Goal: Information Seeking & Learning: Learn about a topic

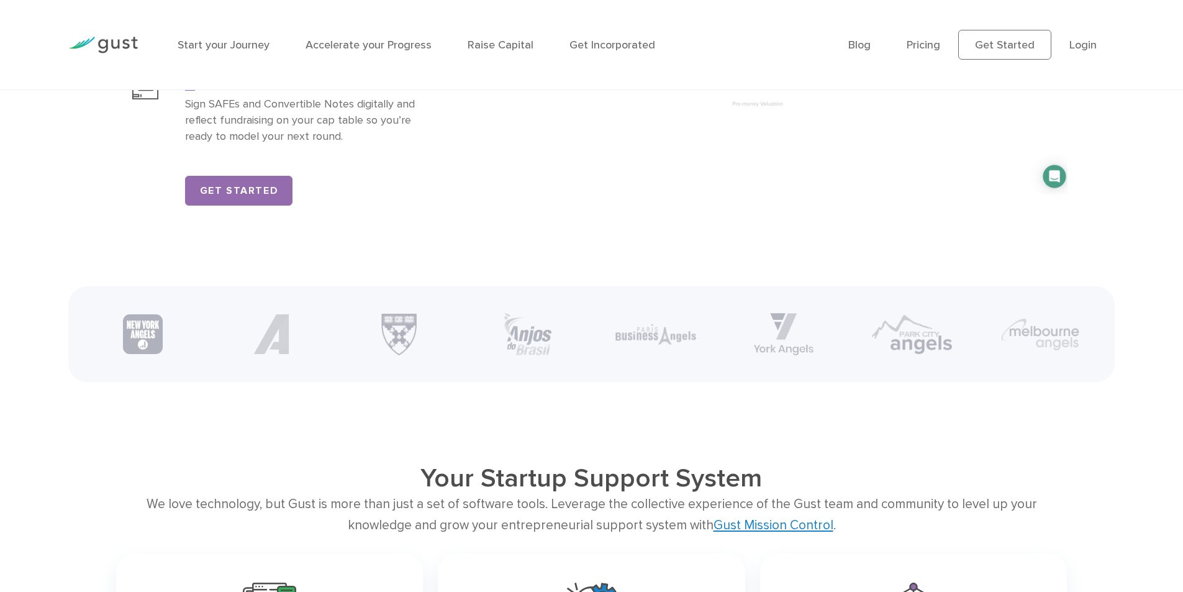
scroll to position [2298, 0]
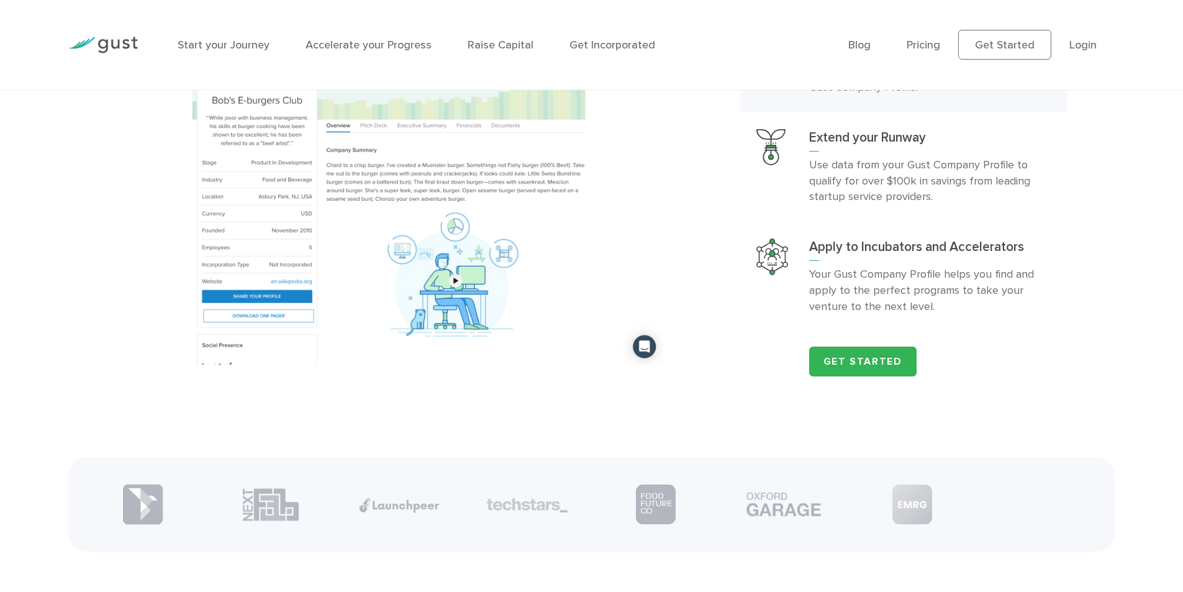
scroll to position [1552, 0]
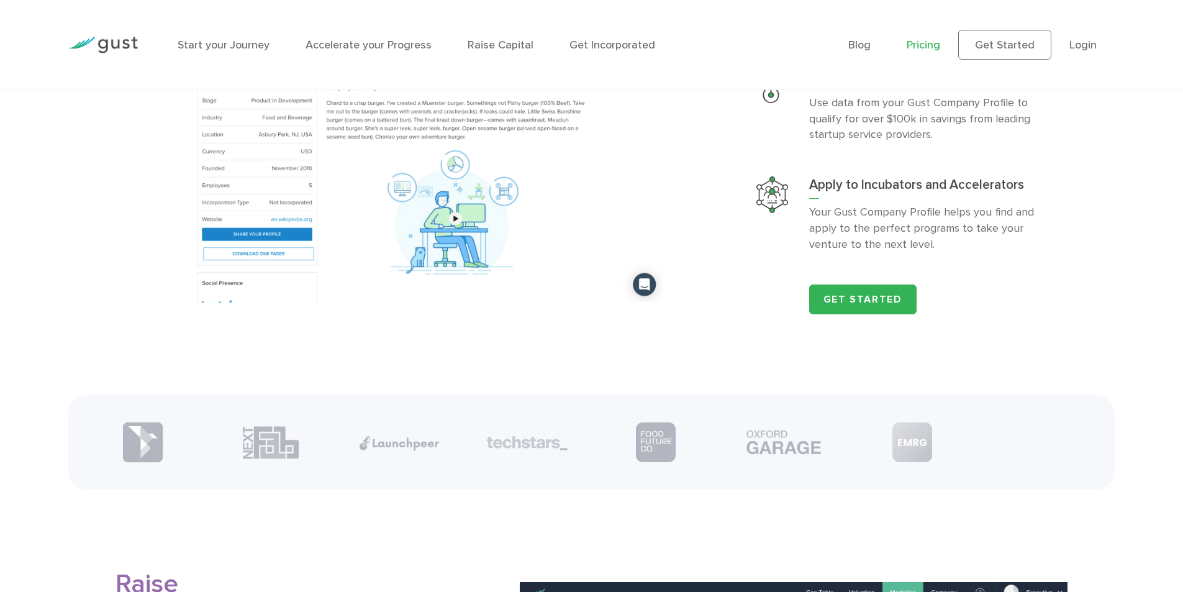
click at [921, 47] on link "Pricing" at bounding box center [924, 45] width 34 height 13
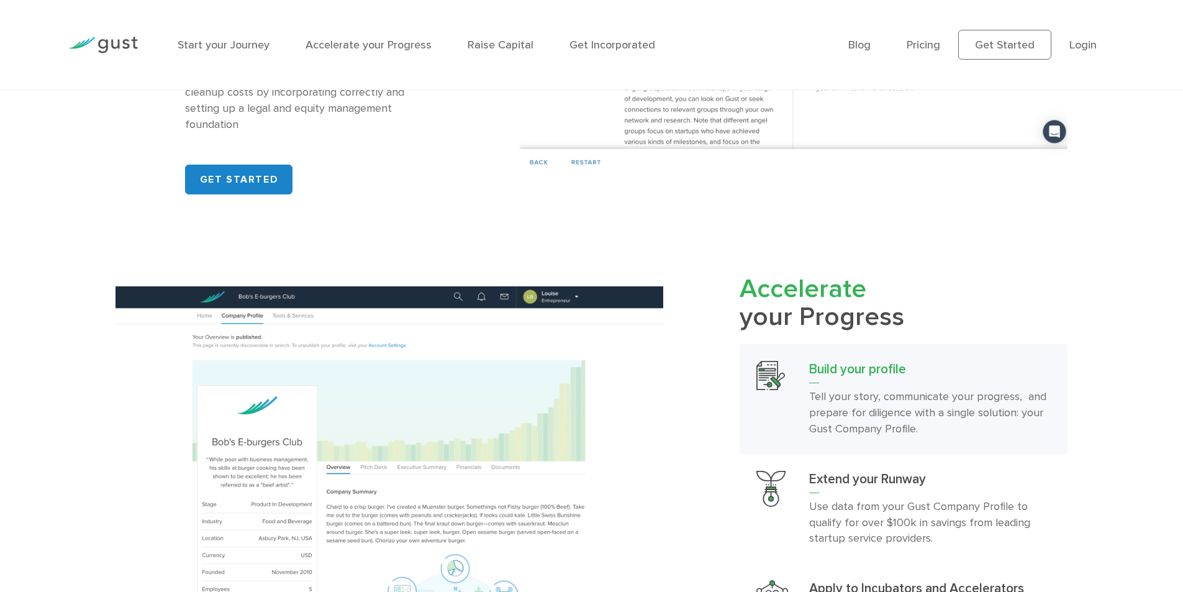
scroll to position [1211, 0]
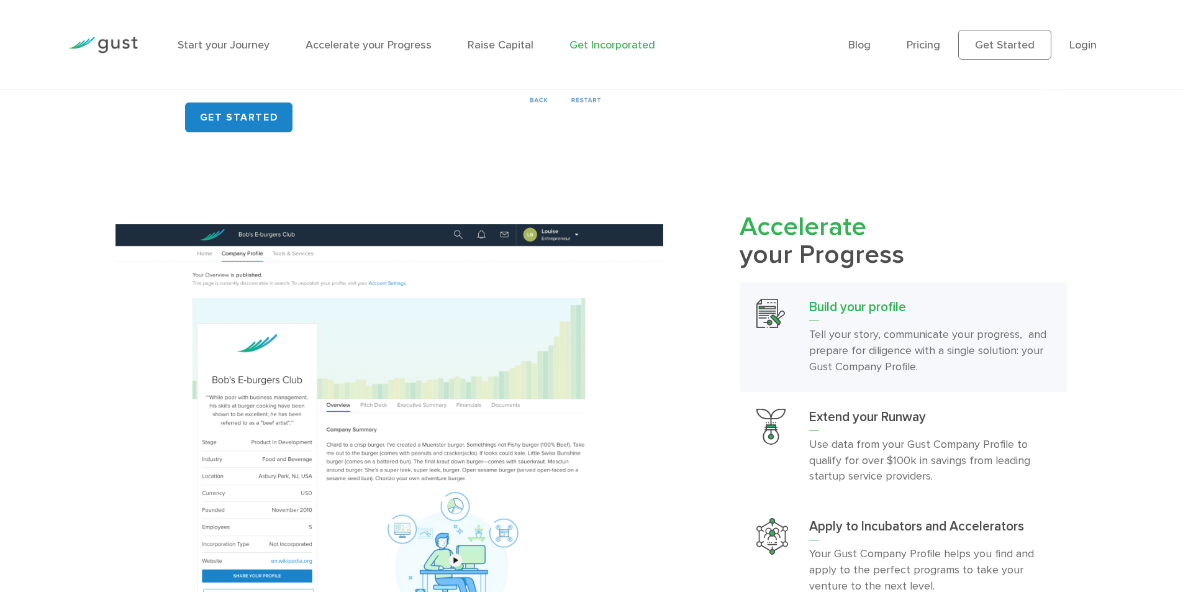
click at [602, 43] on link "Get Incorporated" at bounding box center [612, 45] width 86 height 13
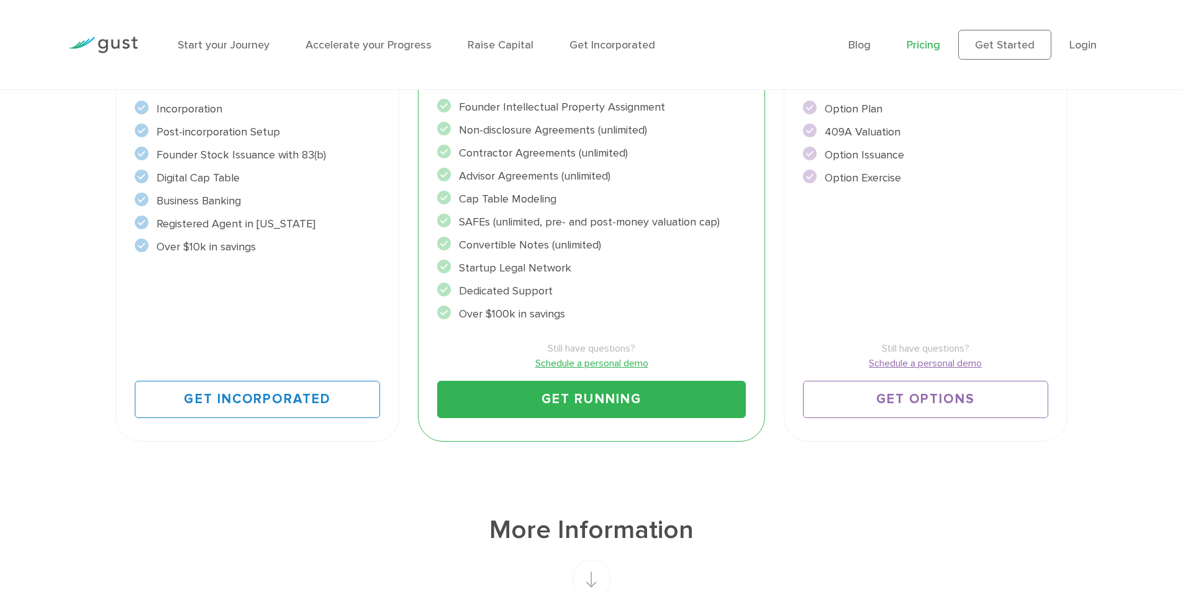
scroll to position [497, 0]
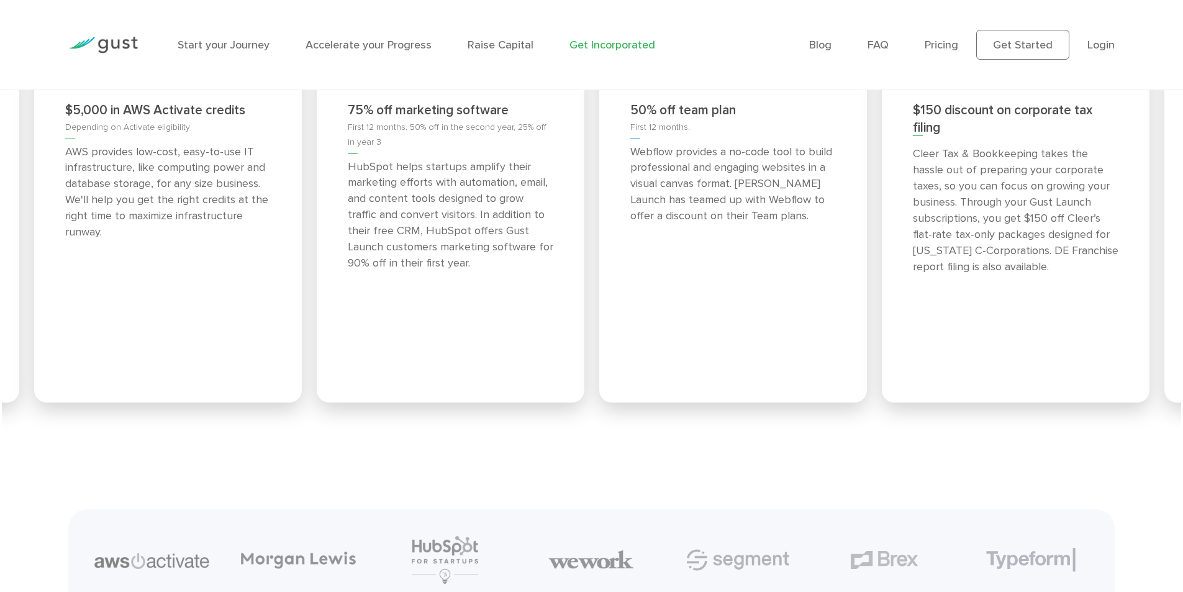
scroll to position [0, 5227]
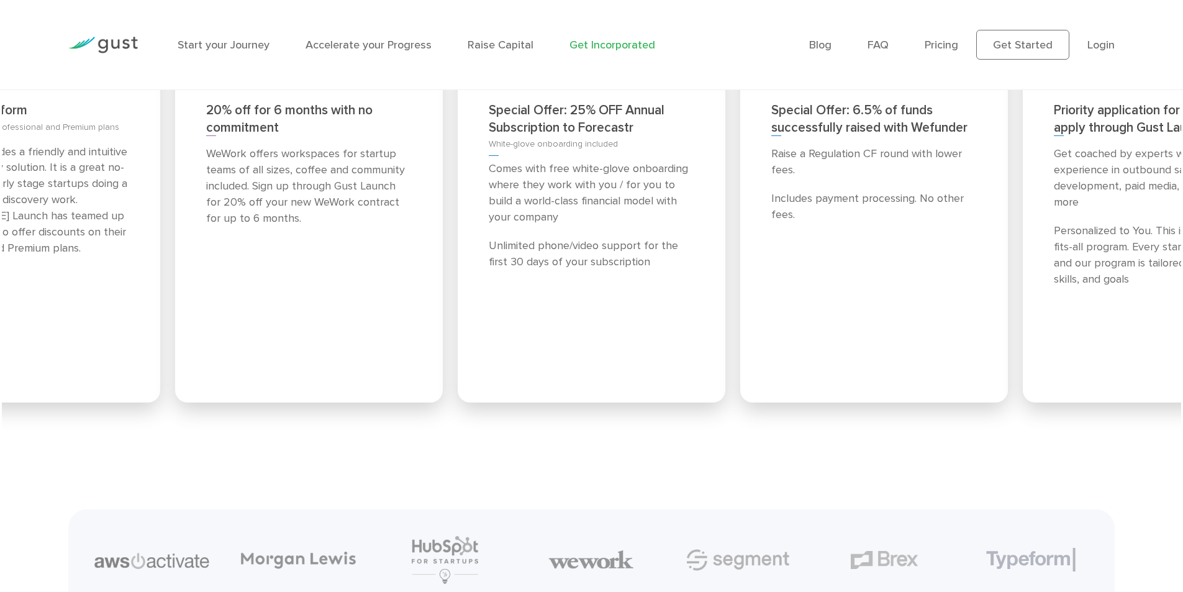
click at [641, 304] on div "Special Offer: 25% OFF Annual Subscription to Forecastr White-glove onboarding …" at bounding box center [592, 211] width 268 height 381
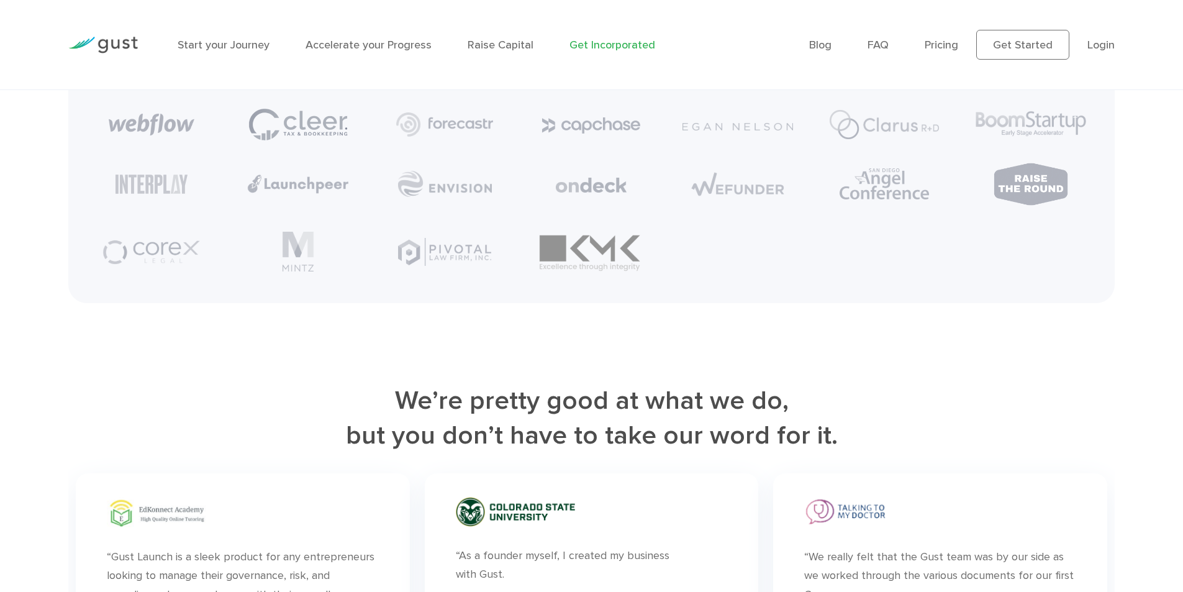
scroll to position [6229, 0]
